Goal: Complete application form: Complete application form

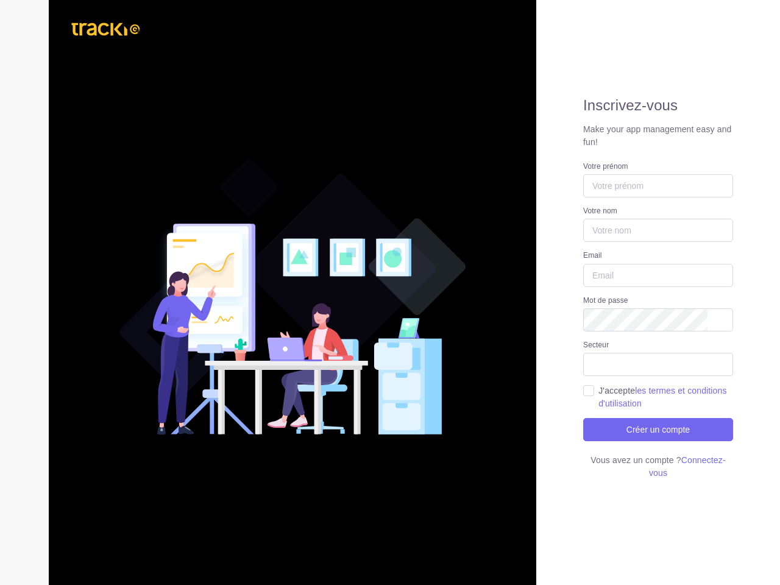
click at [658, 365] on ul at bounding box center [658, 362] width 149 height 16
select select "3"
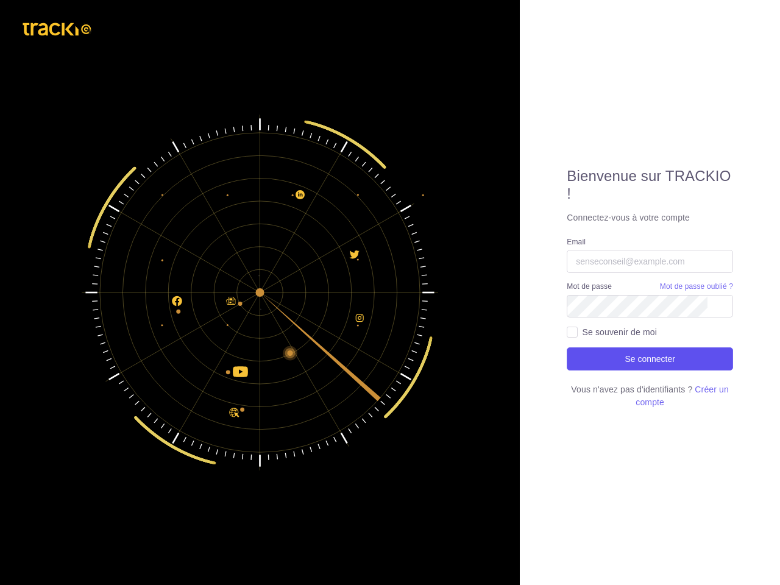
click at [650, 359] on button "Se connecter" at bounding box center [650, 358] width 166 height 23
